Goal: Transaction & Acquisition: Purchase product/service

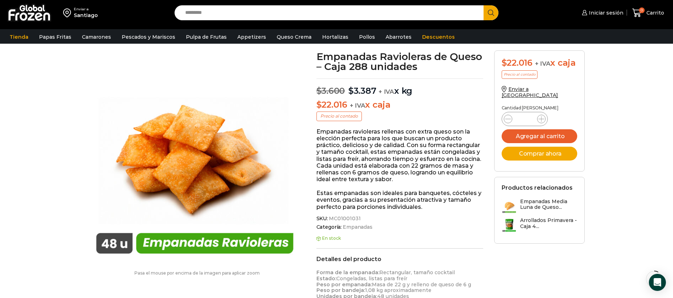
scroll to position [53, 0]
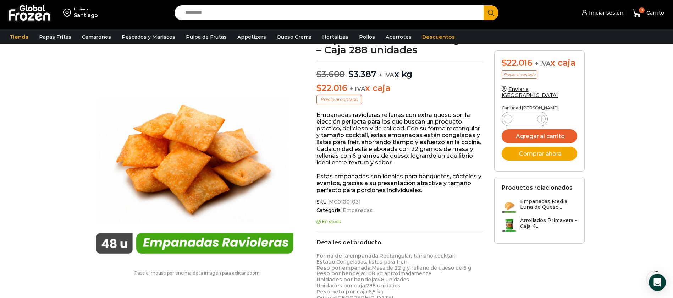
click at [263, 13] on input "Search input" at bounding box center [331, 12] width 299 height 15
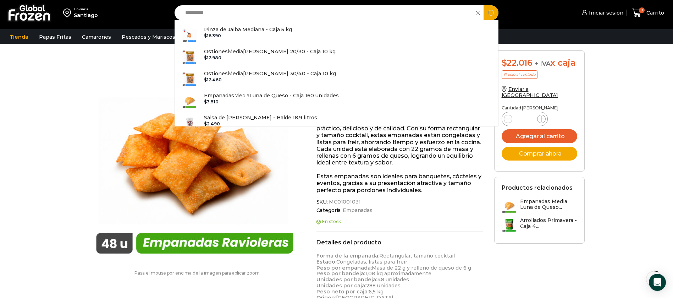
type input "**********"
click at [483, 5] on button "Search" at bounding box center [490, 12] width 15 height 15
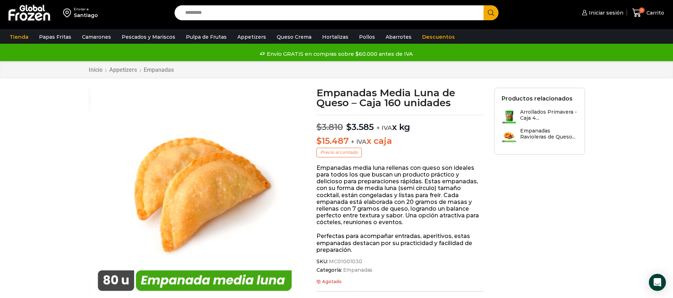
click at [225, 11] on input "Search input" at bounding box center [331, 12] width 299 height 15
type input "******"
click at [483, 5] on button "Search" at bounding box center [490, 12] width 15 height 15
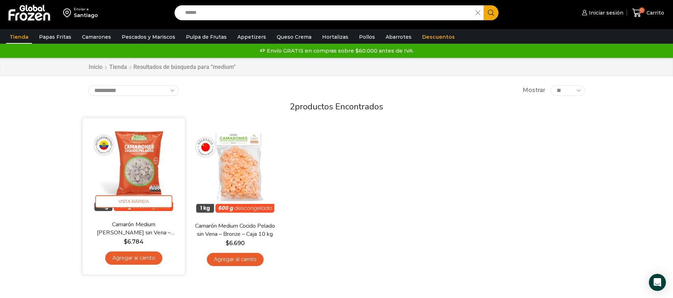
click at [133, 229] on link "Camarón Medium [PERSON_NAME] sin Vena – Silver – Caja 10 kg" at bounding box center [133, 228] width 82 height 17
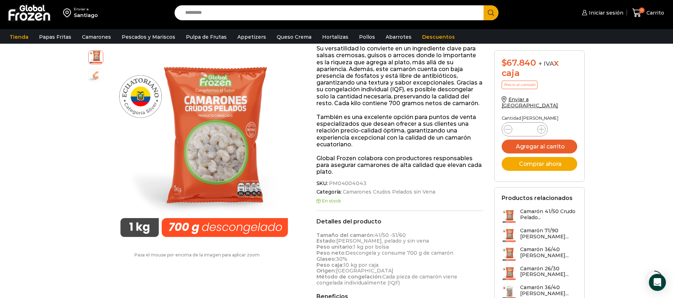
scroll to position [266, 0]
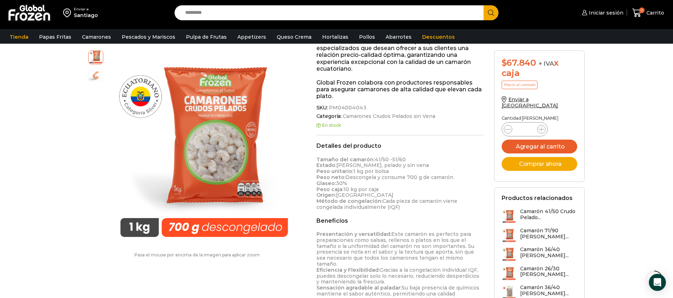
click at [348, 105] on span "PM04004043" at bounding box center [347, 108] width 39 height 6
copy div "PM04004043"
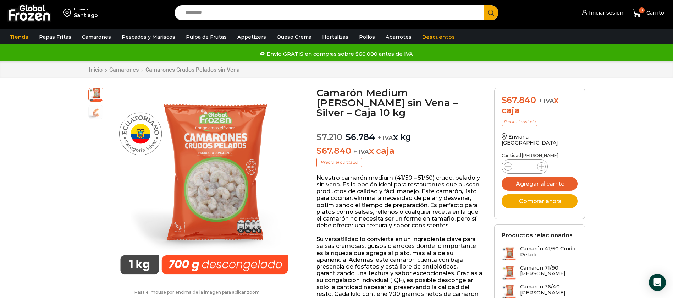
scroll to position [0, 0]
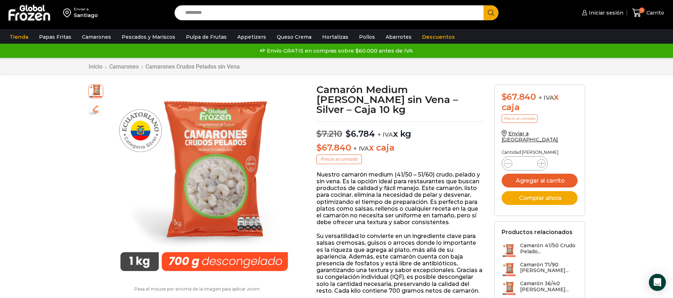
click at [259, 9] on input "Search input" at bounding box center [331, 12] width 299 height 15
type input "**********"
click at [483, 5] on button "Search" at bounding box center [490, 12] width 15 height 15
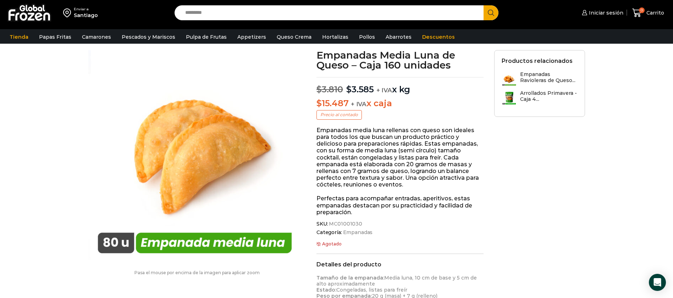
scroll to position [0, 0]
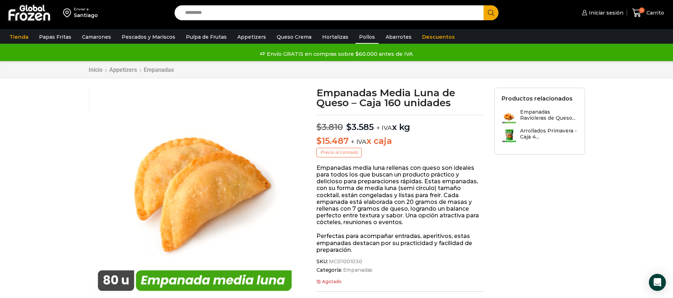
click at [356, 39] on link "Pollos" at bounding box center [366, 36] width 23 height 13
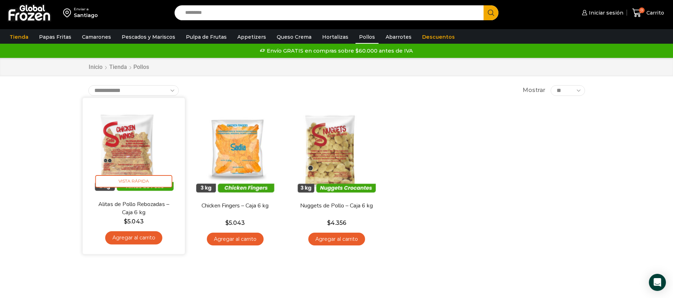
click at [146, 155] on img at bounding box center [134, 149] width 92 height 92
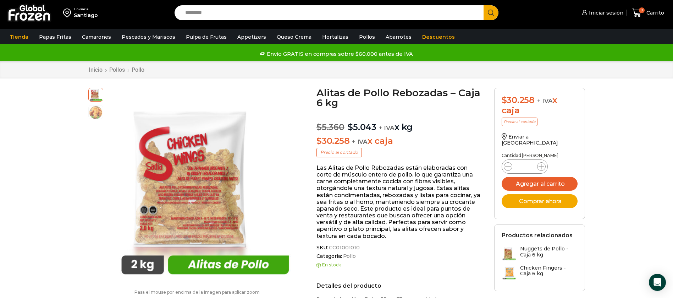
click at [337, 247] on span "CC01001010" at bounding box center [344, 247] width 32 height 6
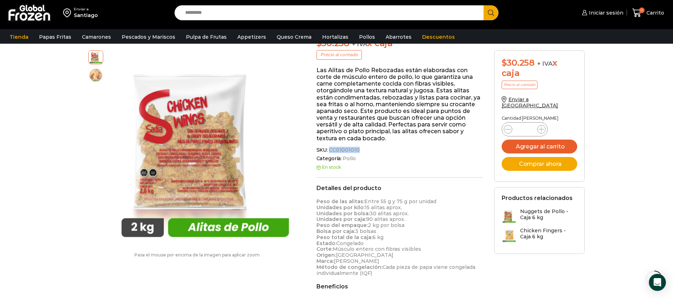
scroll to position [107, 0]
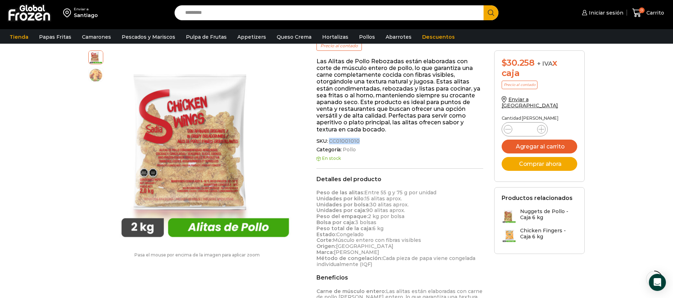
click at [340, 138] on span "CC01001010" at bounding box center [344, 141] width 32 height 6
